Goal: Task Accomplishment & Management: Manage account settings

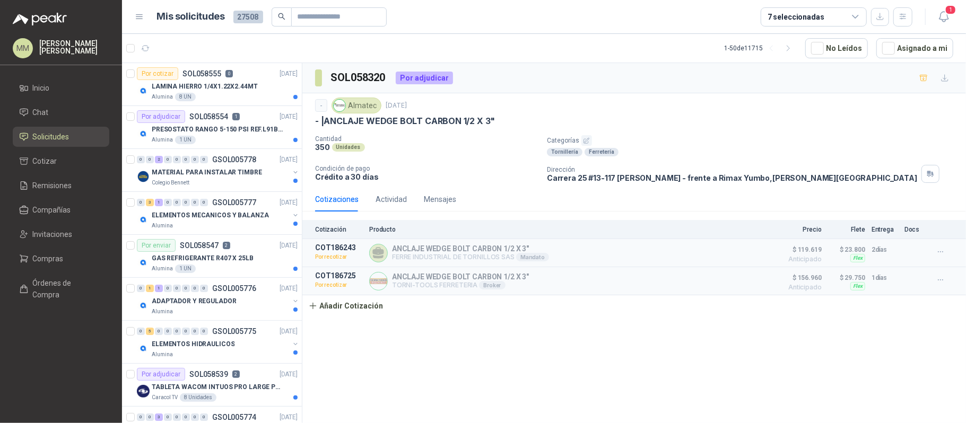
click at [630, 98] on div "- Almatec [DATE]" at bounding box center [634, 106] width 638 height 16
click at [943, 13] on icon "button" at bounding box center [943, 16] width 13 height 13
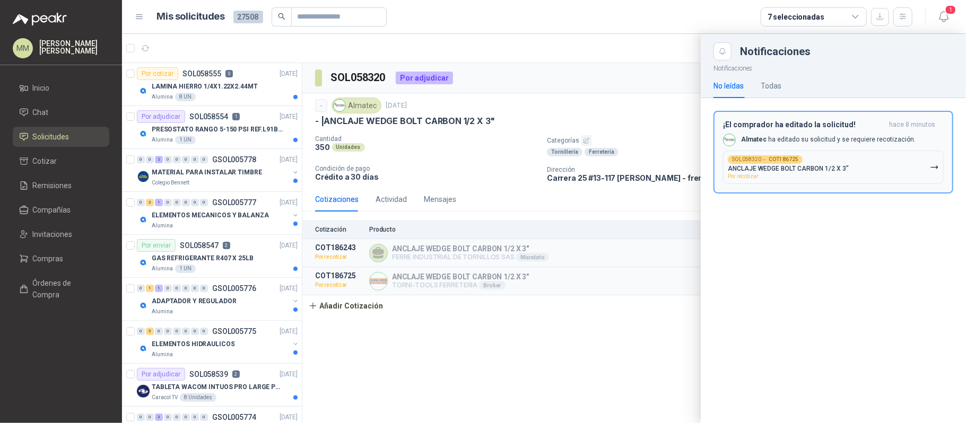
click at [836, 166] on p "ANCLAJE WEDGE BOLT CARBON 1/2 X 3"" at bounding box center [788, 168] width 121 height 7
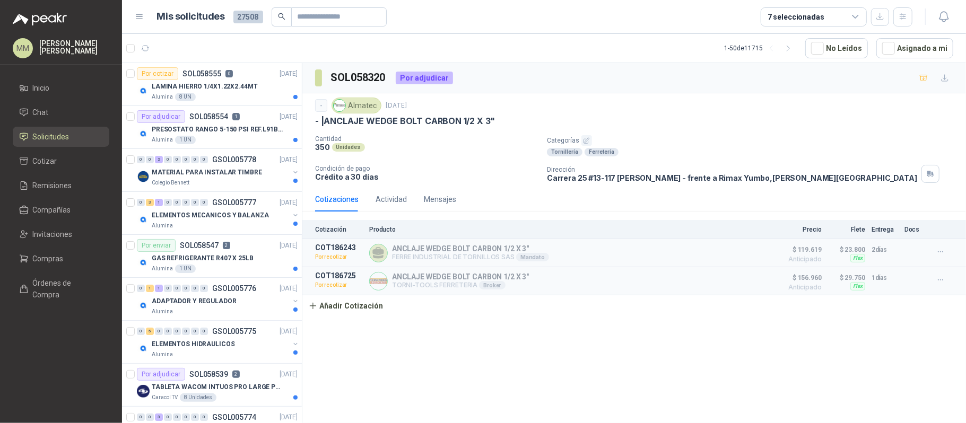
click at [773, 107] on div "- Almatec [DATE]" at bounding box center [634, 106] width 638 height 16
drag, startPoint x: 947, startPoint y: 49, endPoint x: 652, endPoint y: 162, distance: 315.8
click at [947, 49] on button "Asignado a mi" at bounding box center [914, 48] width 77 height 20
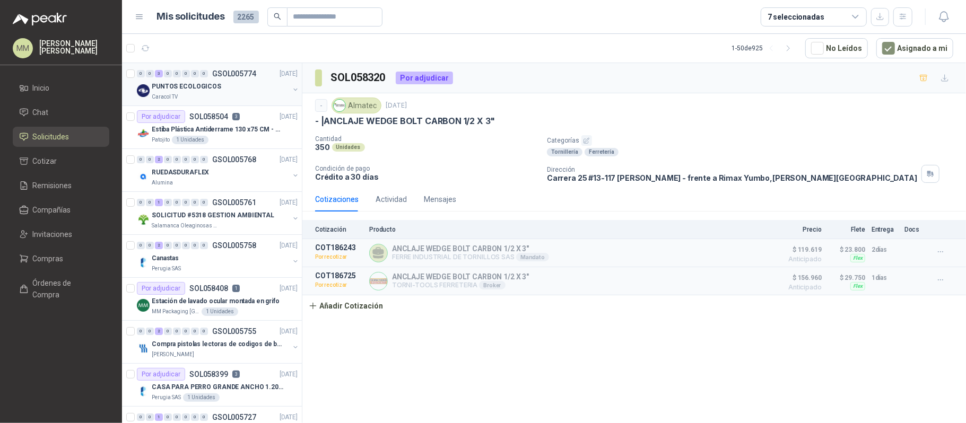
click at [291, 91] on button "button" at bounding box center [295, 89] width 8 height 8
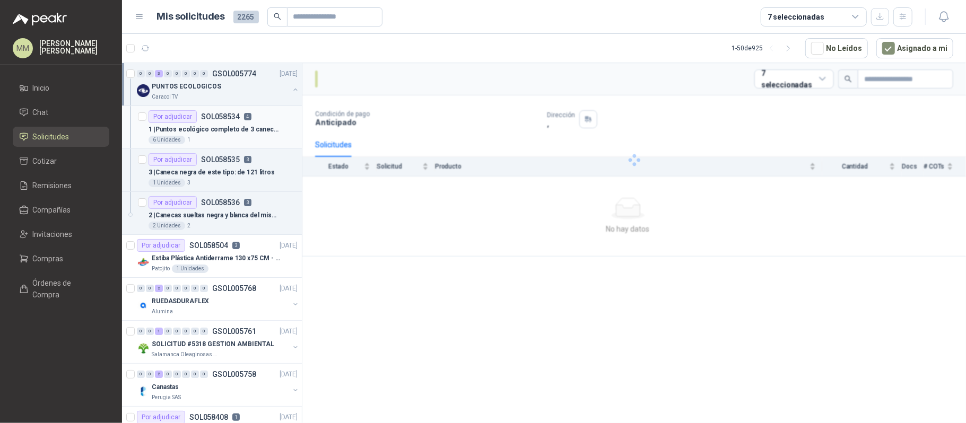
click at [260, 119] on div "Por adjudicar SOL058534 4" at bounding box center [222, 116] width 149 height 13
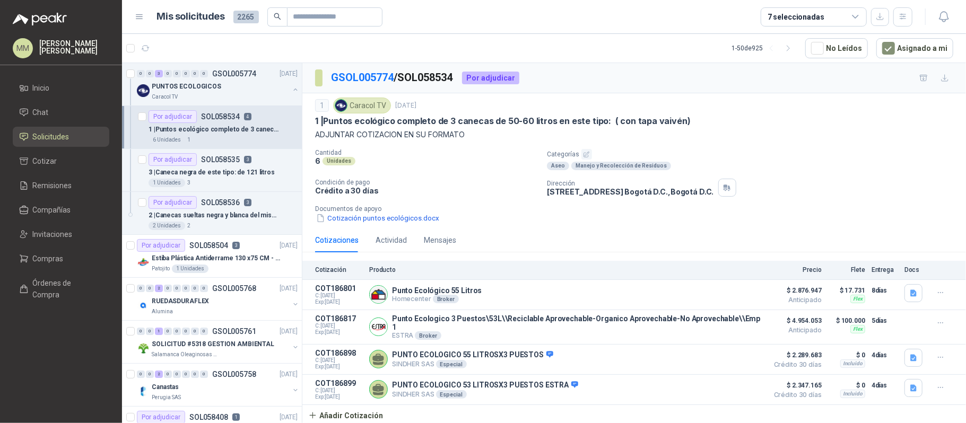
click at [601, 194] on p "[STREET_ADDRESS] , [GEOGRAPHIC_DATA] D.C." at bounding box center [630, 191] width 167 height 9
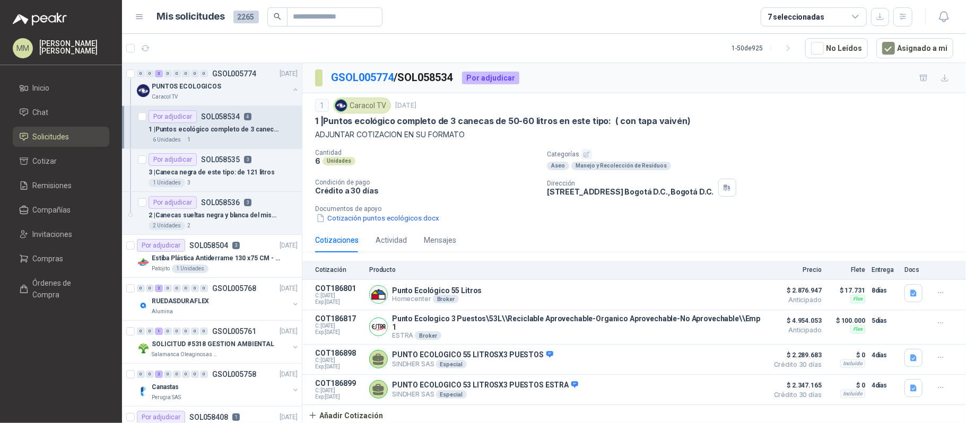
click at [637, 82] on div "GSOL005774 / SOL058534 Por adjudicar" at bounding box center [633, 78] width 663 height 30
drag, startPoint x: 147, startPoint y: 51, endPoint x: 160, endPoint y: 49, distance: 12.4
click at [147, 51] on icon "button" at bounding box center [145, 48] width 9 height 9
click at [291, 91] on button "button" at bounding box center [295, 89] width 8 height 8
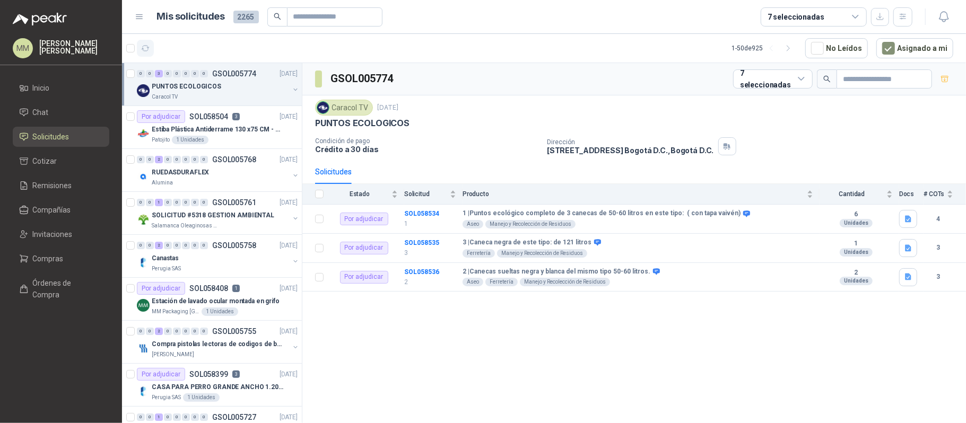
click at [143, 48] on icon "button" at bounding box center [145, 48] width 9 height 9
click at [77, 216] on link "Compañías" at bounding box center [61, 210] width 97 height 20
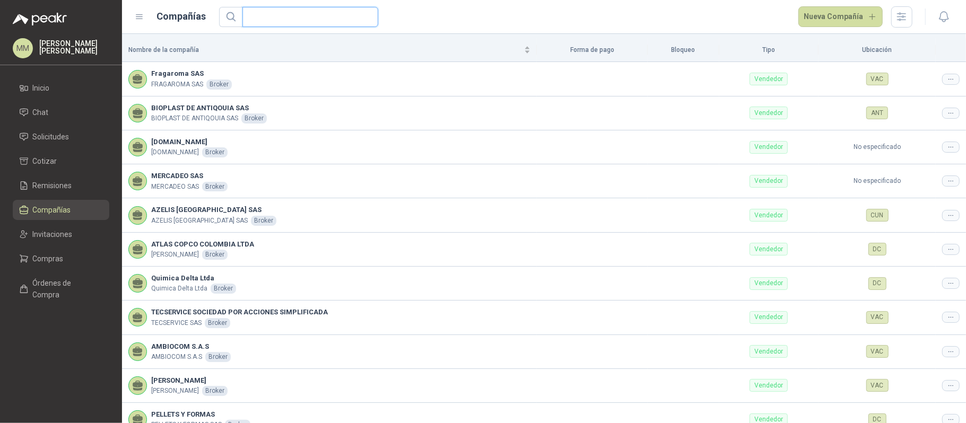
click at [330, 13] on input "text" at bounding box center [306, 16] width 115 height 19
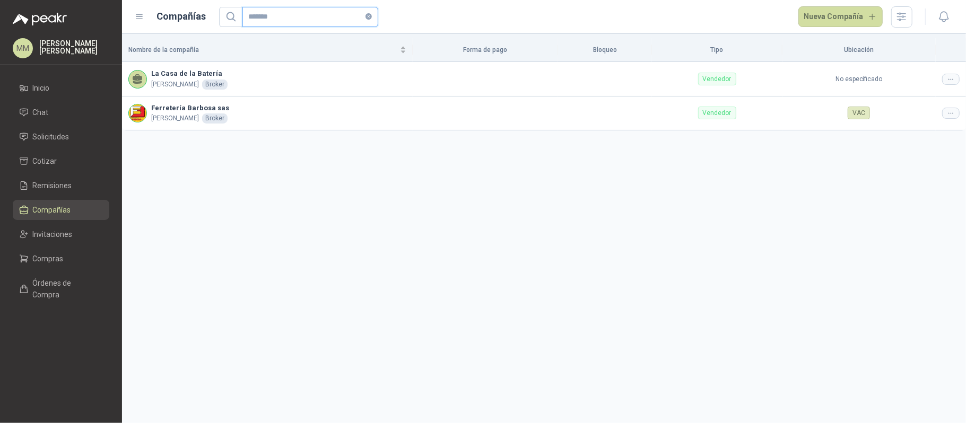
type input "*******"
click at [951, 111] on icon at bounding box center [951, 113] width 8 height 8
click at [947, 111] on icon at bounding box center [951, 113] width 8 height 8
click at [924, 136] on span "Editar compañía" at bounding box center [923, 132] width 55 height 12
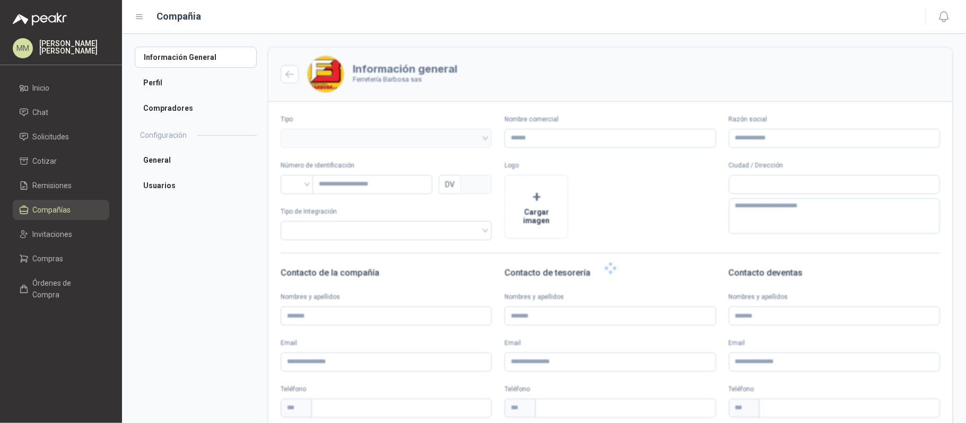
type input "**********"
type input "*********"
type input "*"
click at [180, 183] on li "Usuarios" at bounding box center [196, 185] width 122 height 21
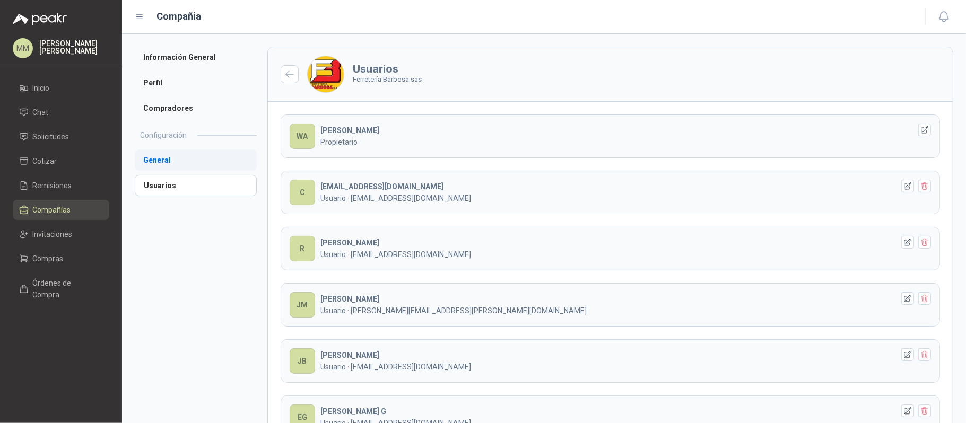
click at [162, 165] on li "General" at bounding box center [196, 160] width 122 height 21
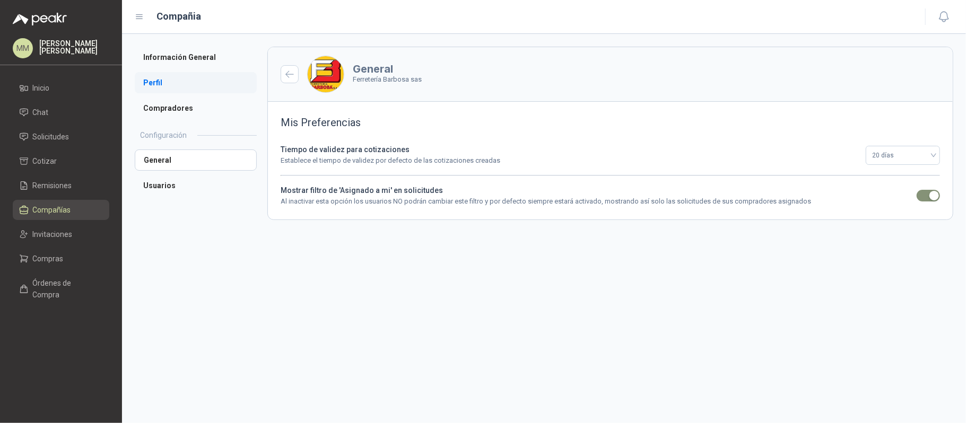
click at [164, 77] on li "Perfil" at bounding box center [196, 82] width 122 height 21
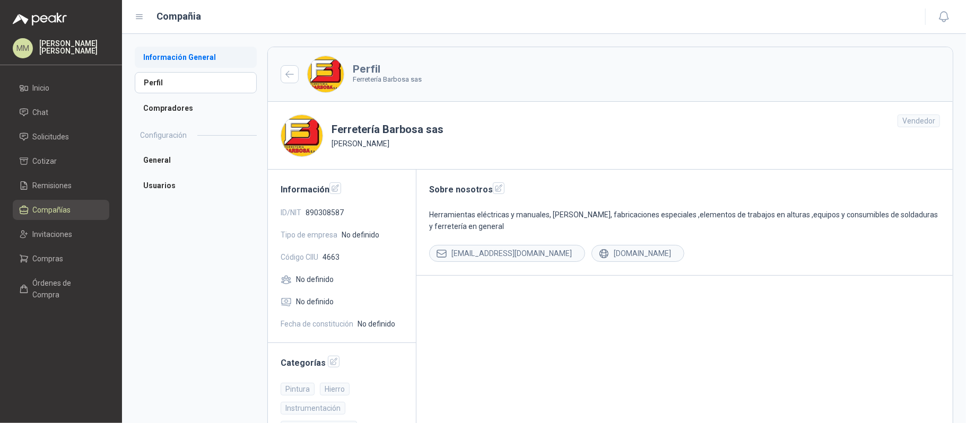
click at [192, 63] on li "Información General" at bounding box center [196, 57] width 122 height 21
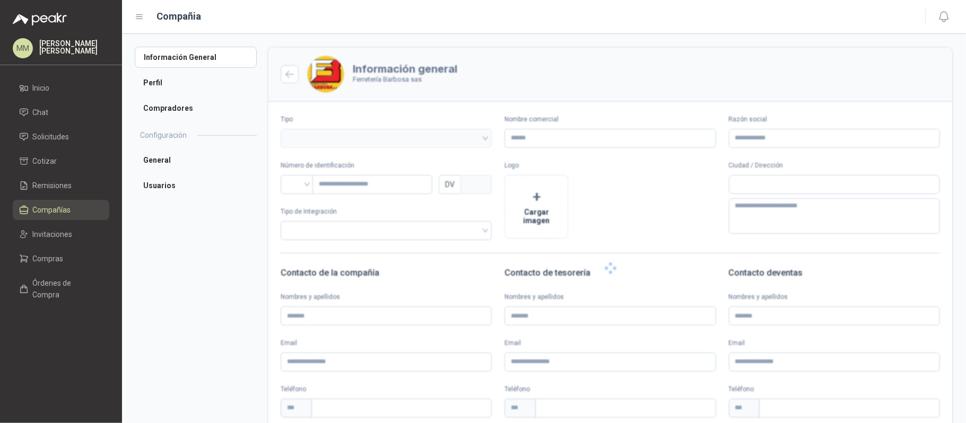
type input "**********"
type input "*********"
type input "*"
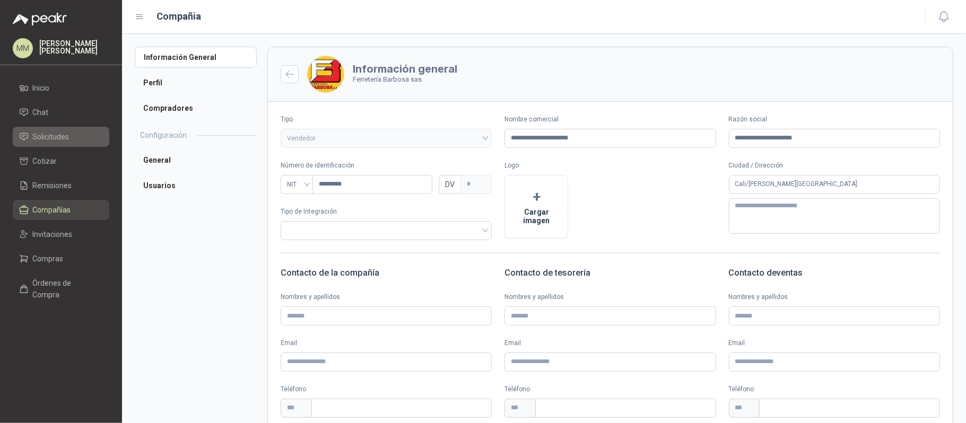
click at [59, 137] on span "Solicitudes" at bounding box center [51, 137] width 37 height 12
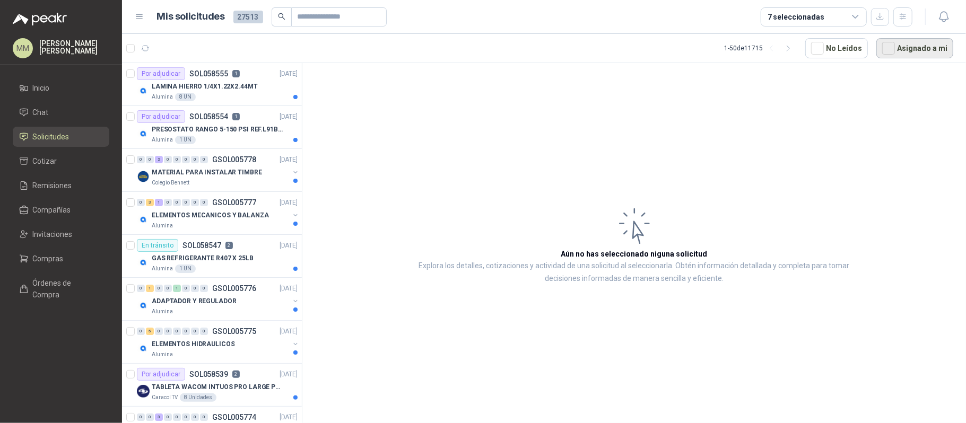
click at [913, 55] on button "Asignado a mi" at bounding box center [914, 48] width 77 height 20
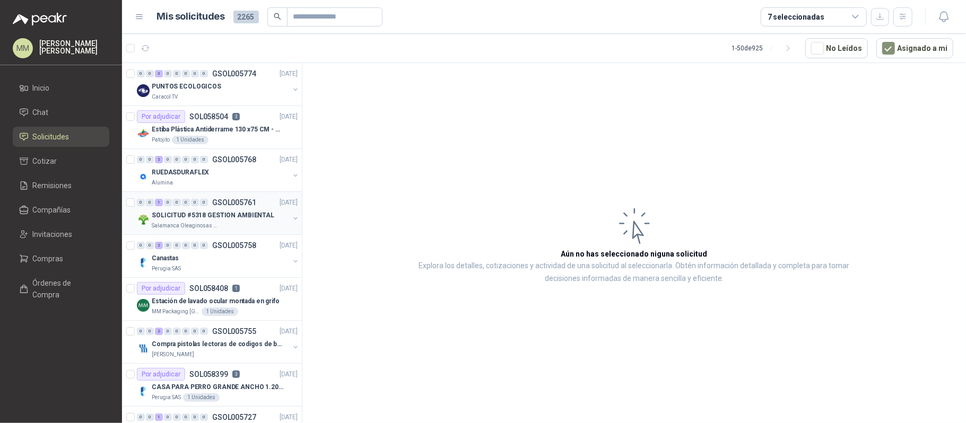
click at [291, 220] on button "button" at bounding box center [295, 218] width 8 height 8
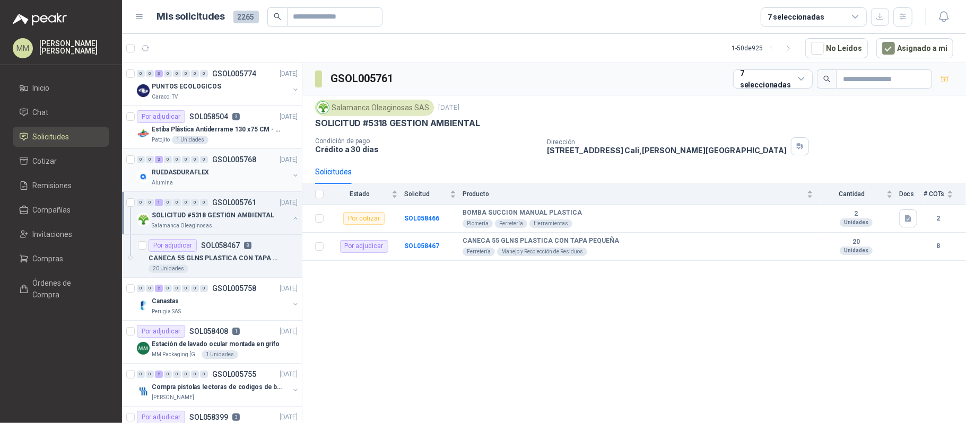
click at [291, 179] on button "button" at bounding box center [295, 175] width 8 height 8
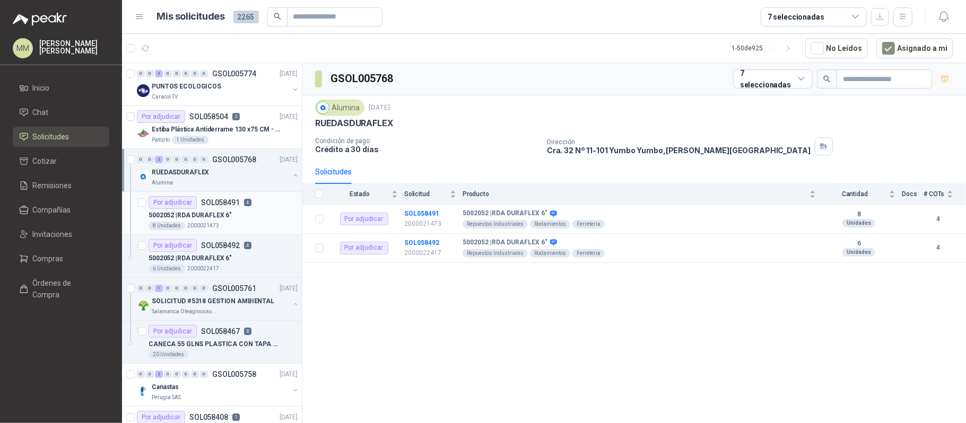
click at [272, 219] on div "5002052 | RDA DURAFLEX 6"" at bounding box center [222, 215] width 149 height 13
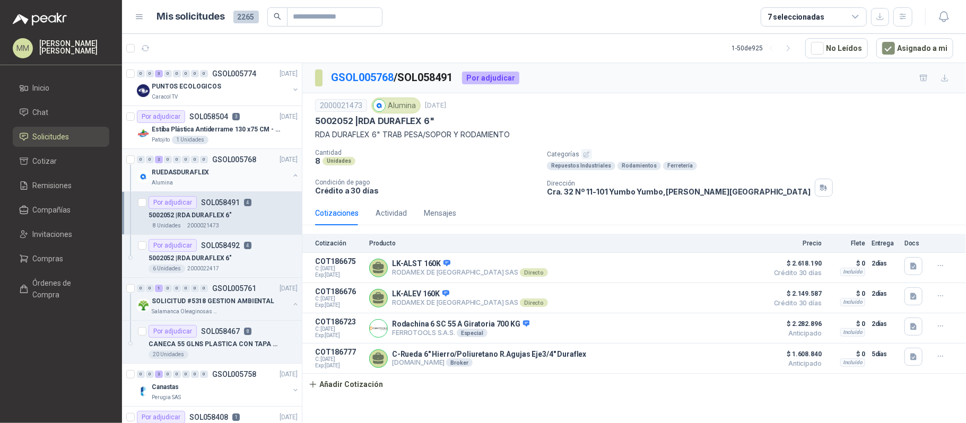
click at [291, 176] on button "button" at bounding box center [295, 175] width 8 height 8
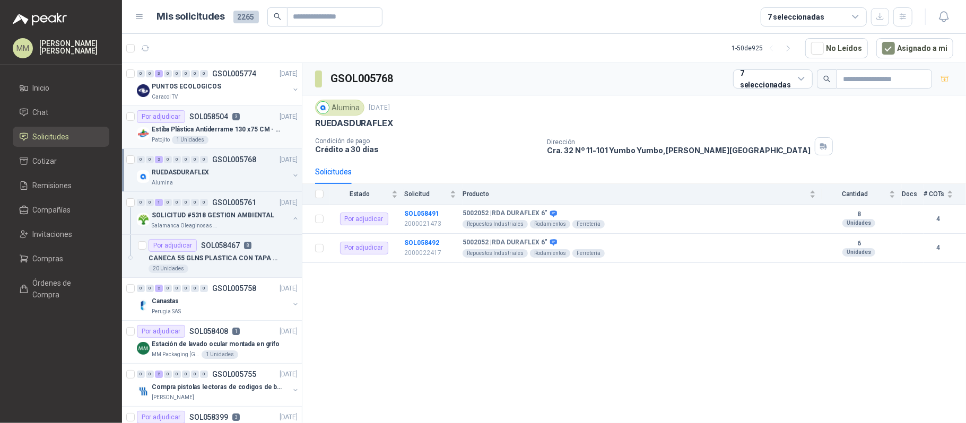
click at [287, 133] on div "Estiba Plástica Antiderrame 130 x75 CM - Capacidad 180-200 Litros" at bounding box center [225, 129] width 146 height 13
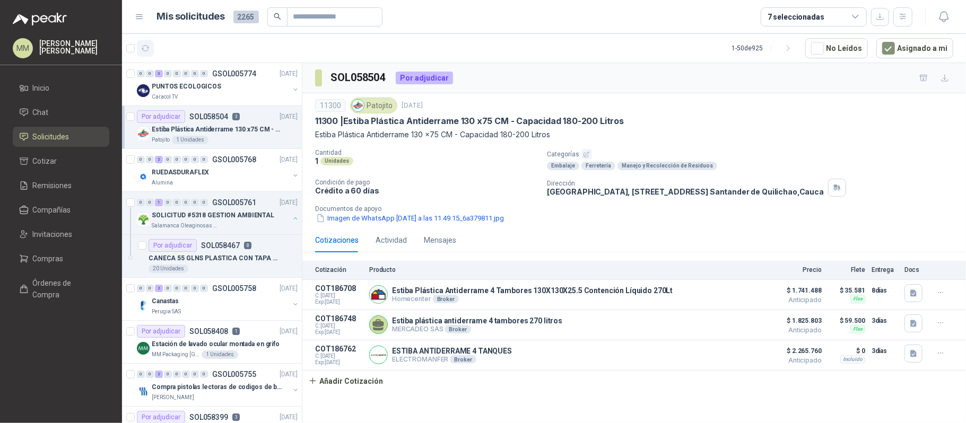
click at [143, 47] on icon "button" at bounding box center [145, 48] width 9 height 9
click at [942, 15] on icon "button" at bounding box center [943, 16] width 13 height 13
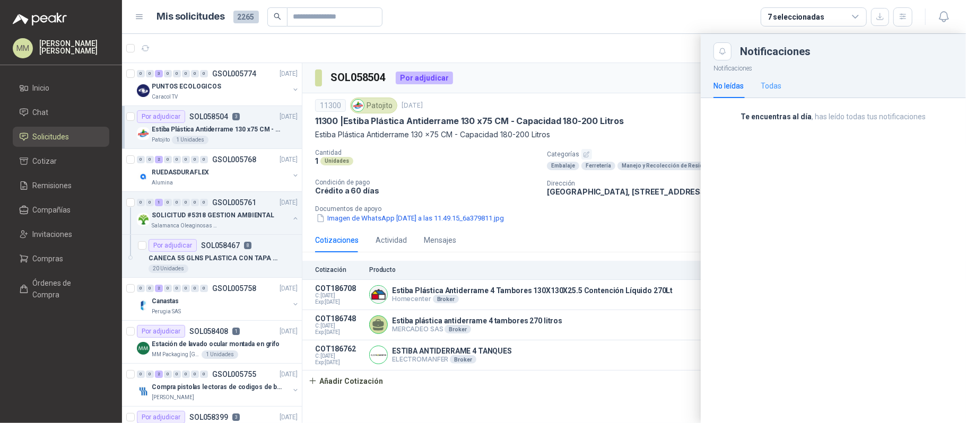
click at [764, 94] on div "Todas" at bounding box center [771, 86] width 21 height 24
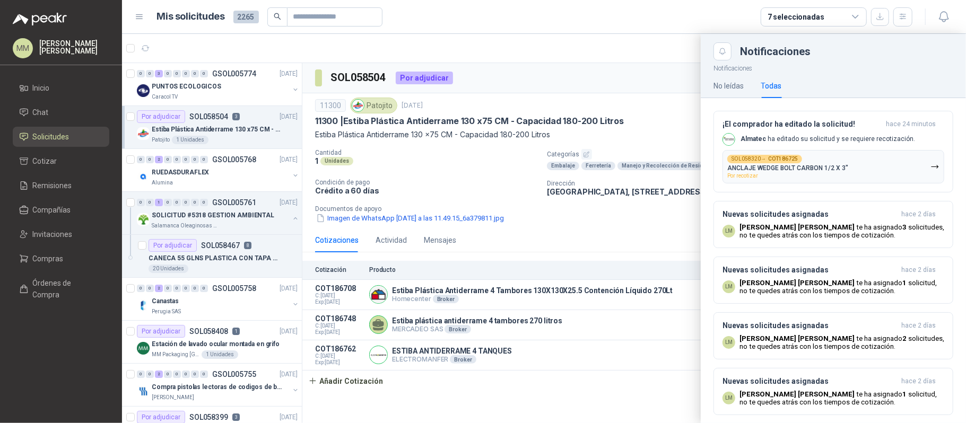
click at [560, 68] on div at bounding box center [544, 228] width 844 height 389
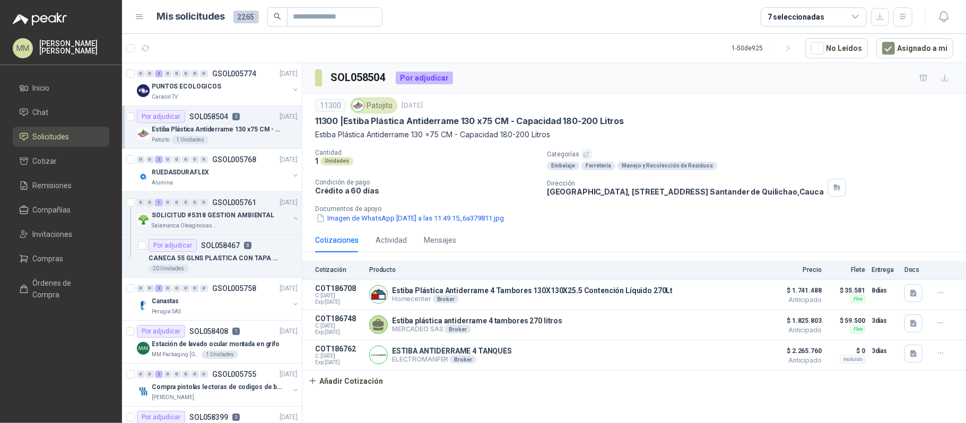
click at [650, 62] on article "1 - 50 de 925 No Leídos Asignado a mi" at bounding box center [544, 48] width 844 height 29
